Goal: Task Accomplishment & Management: Manage account settings

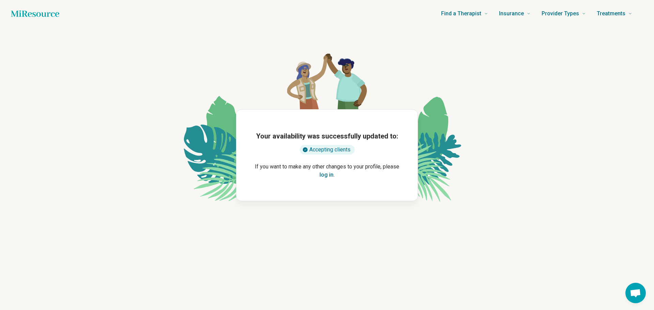
click at [325, 176] on button "log in" at bounding box center [327, 175] width 14 height 8
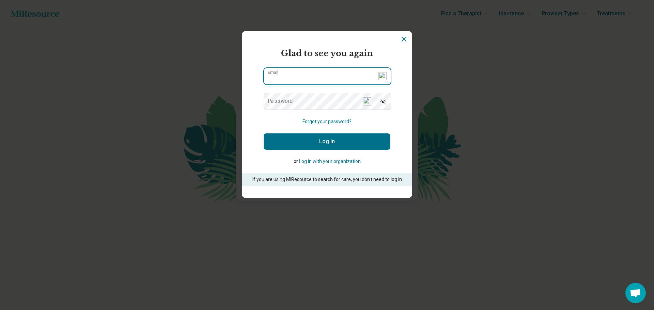
type input "**********"
click at [324, 142] on button "Log In" at bounding box center [327, 142] width 127 height 16
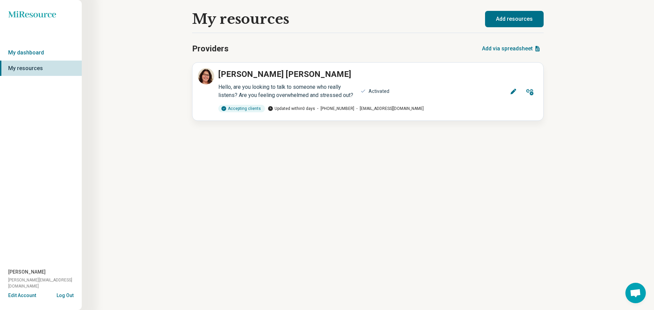
click at [531, 15] on button "Add resources" at bounding box center [514, 19] width 59 height 16
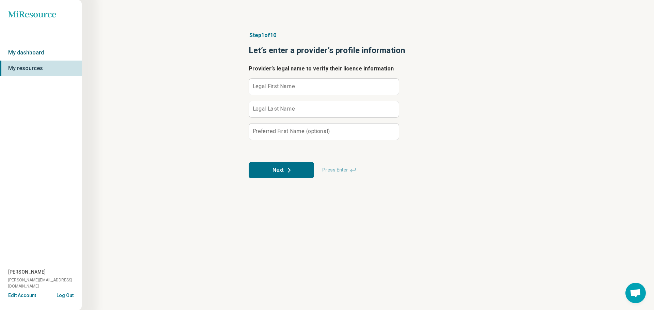
click at [37, 51] on link "My dashboard" at bounding box center [41, 53] width 82 height 16
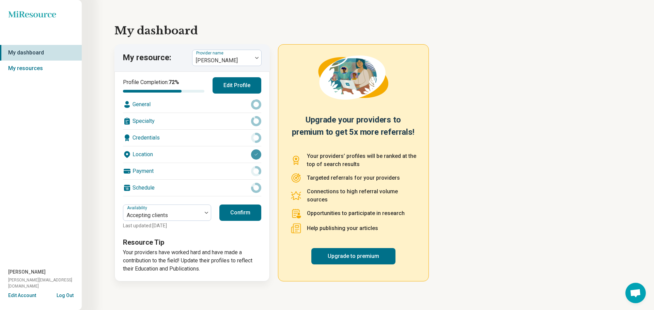
click at [63, 295] on button "Log Out" at bounding box center [65, 294] width 17 height 5
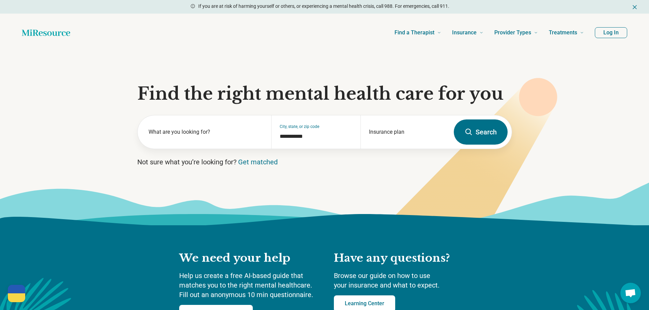
click at [604, 33] on button "Log In" at bounding box center [611, 32] width 32 height 11
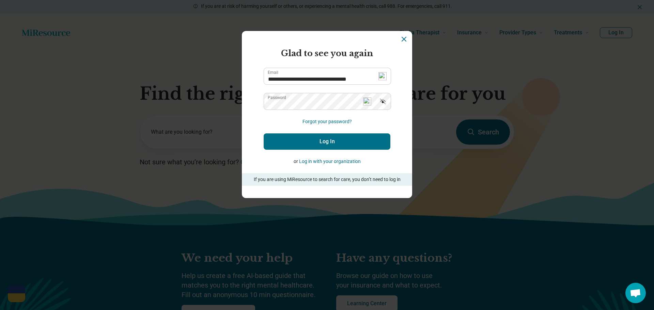
click at [328, 161] on button "Log in with your organization" at bounding box center [330, 161] width 62 height 7
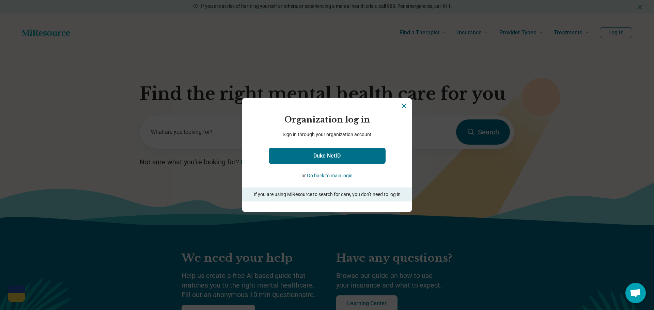
click at [400, 104] on icon "Close" at bounding box center [404, 106] width 8 height 8
